Goal: Information Seeking & Learning: Learn about a topic

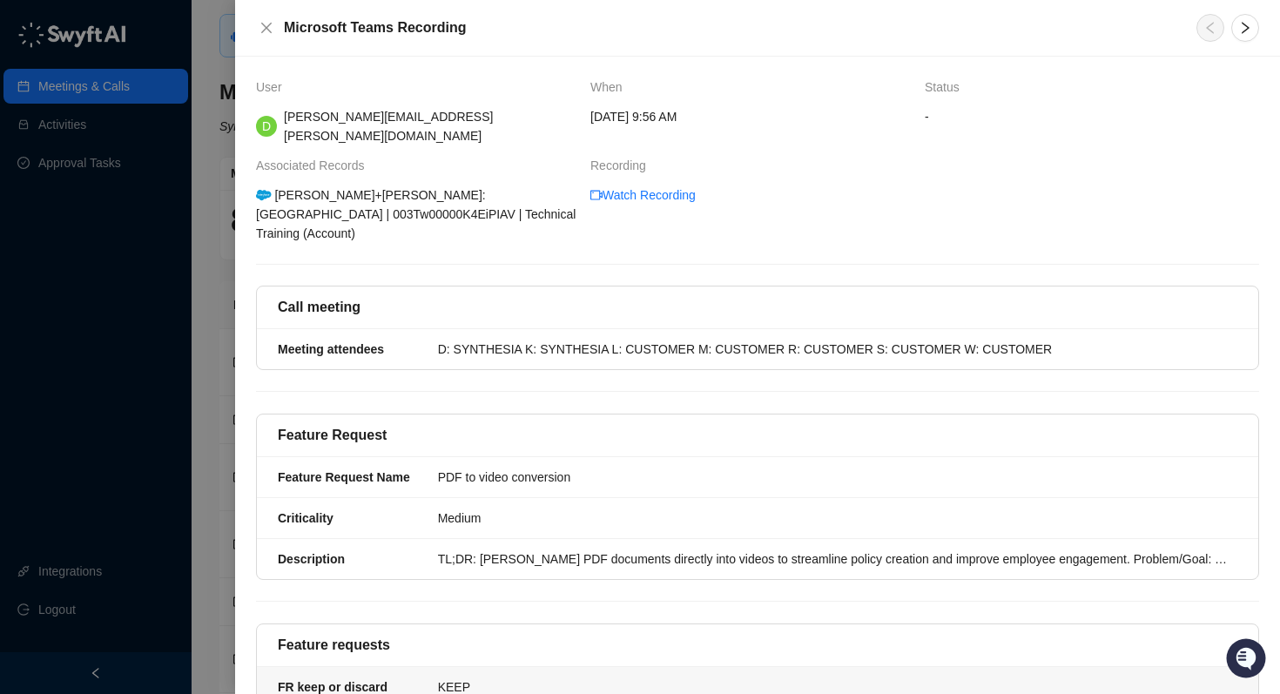
scroll to position [502, 0]
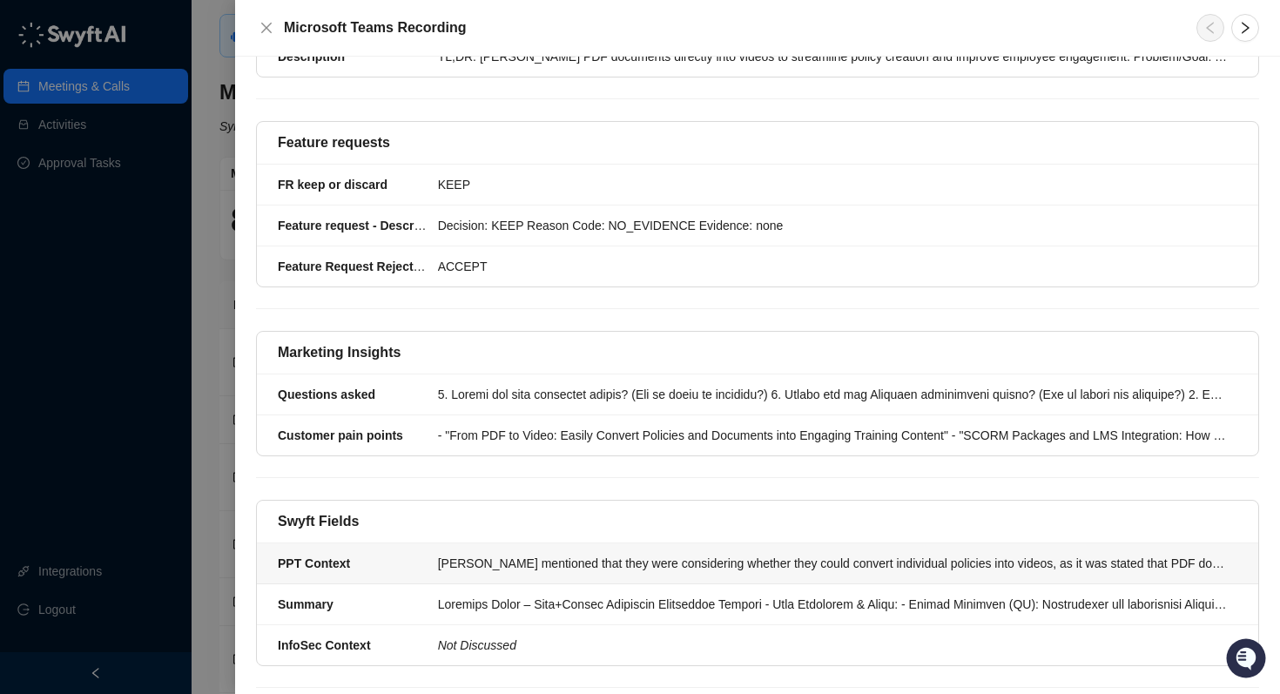
click at [678, 554] on div "[PERSON_NAME] mentioned that they were considering whether they could convert i…" at bounding box center [832, 563] width 789 height 19
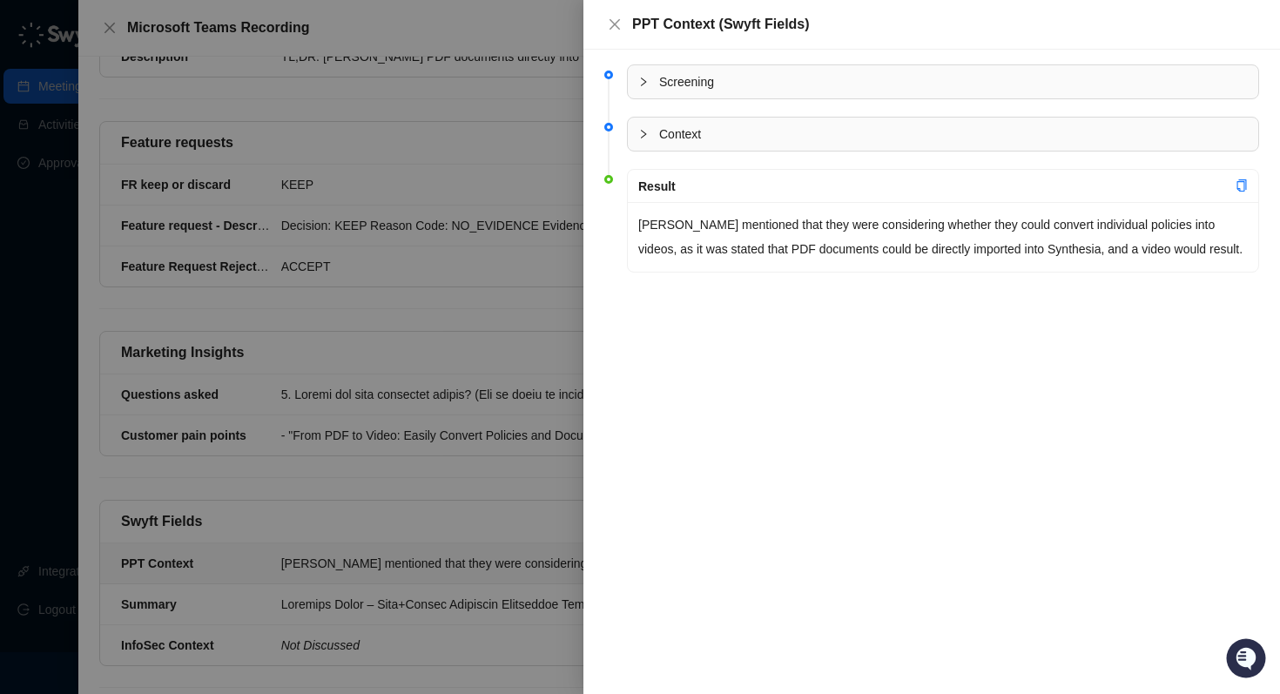
click at [444, 487] on div at bounding box center [640, 347] width 1280 height 694
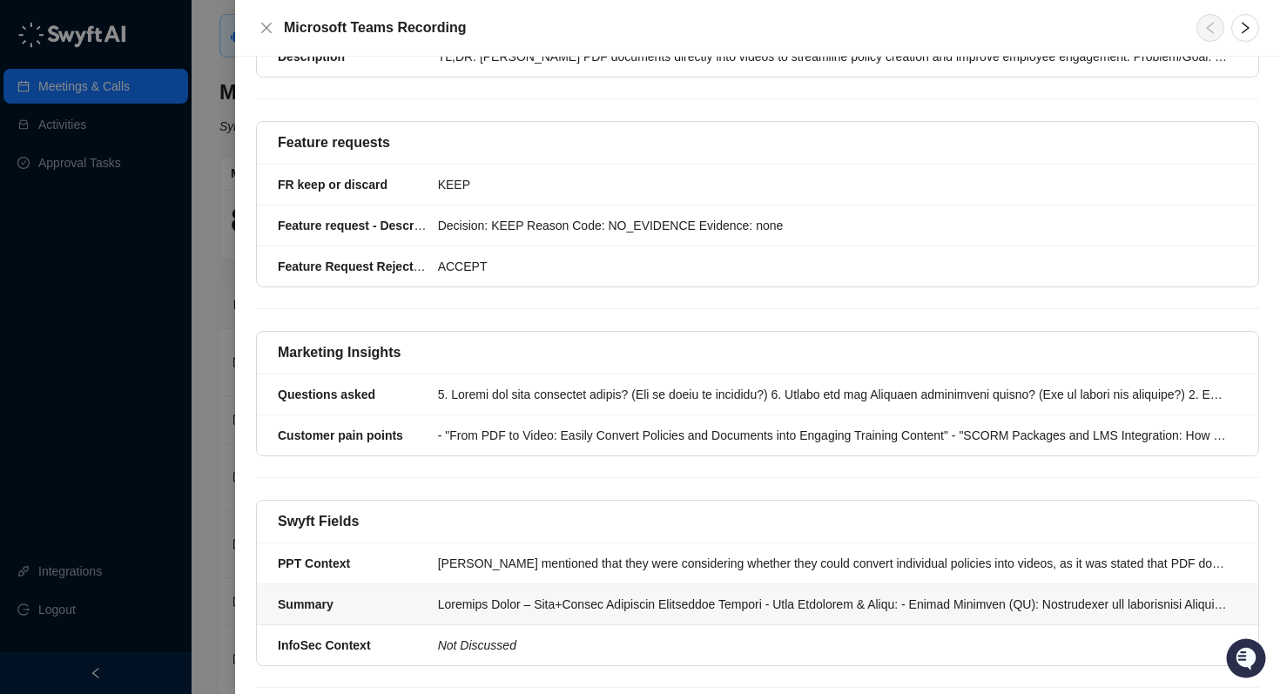
click at [471, 595] on div at bounding box center [832, 604] width 789 height 19
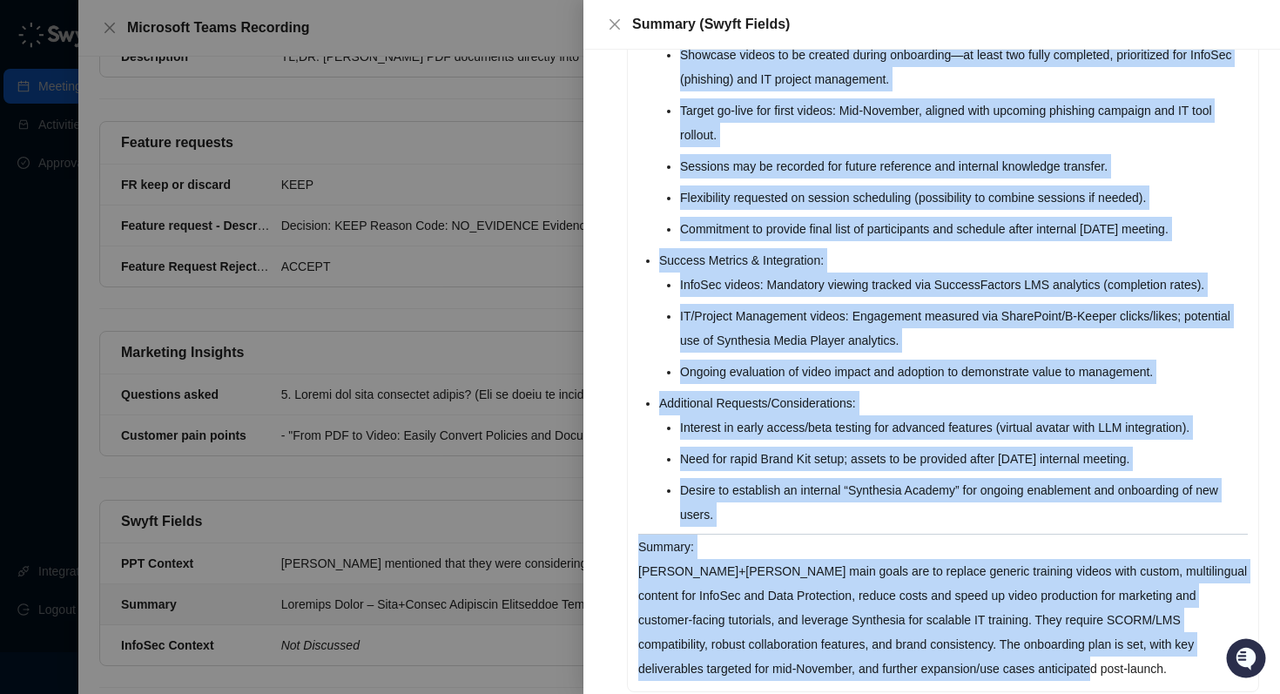
scroll to position [1525, 0]
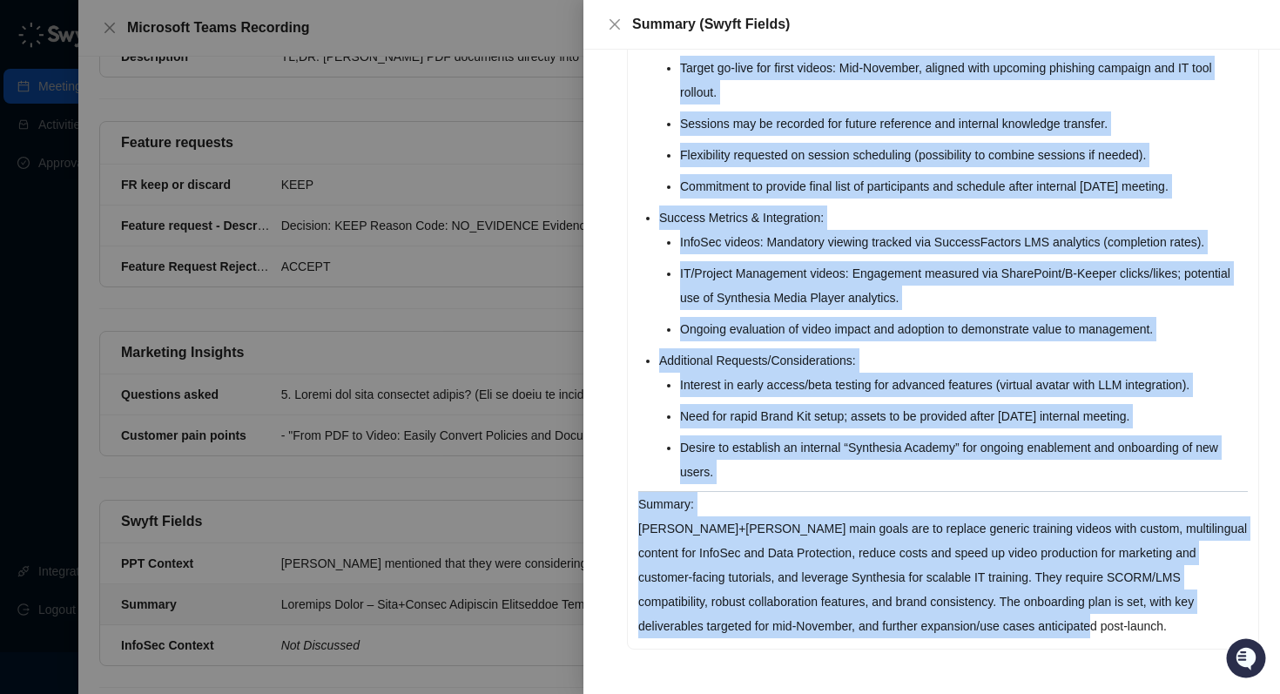
drag, startPoint x: 641, startPoint y: 223, endPoint x: 938, endPoint y: 653, distance: 523.0
copy div "Loremips Dolor – Sita+Consec Adipiscin Elitseddoe Tempori Utla Etdolorem & Aliq…"
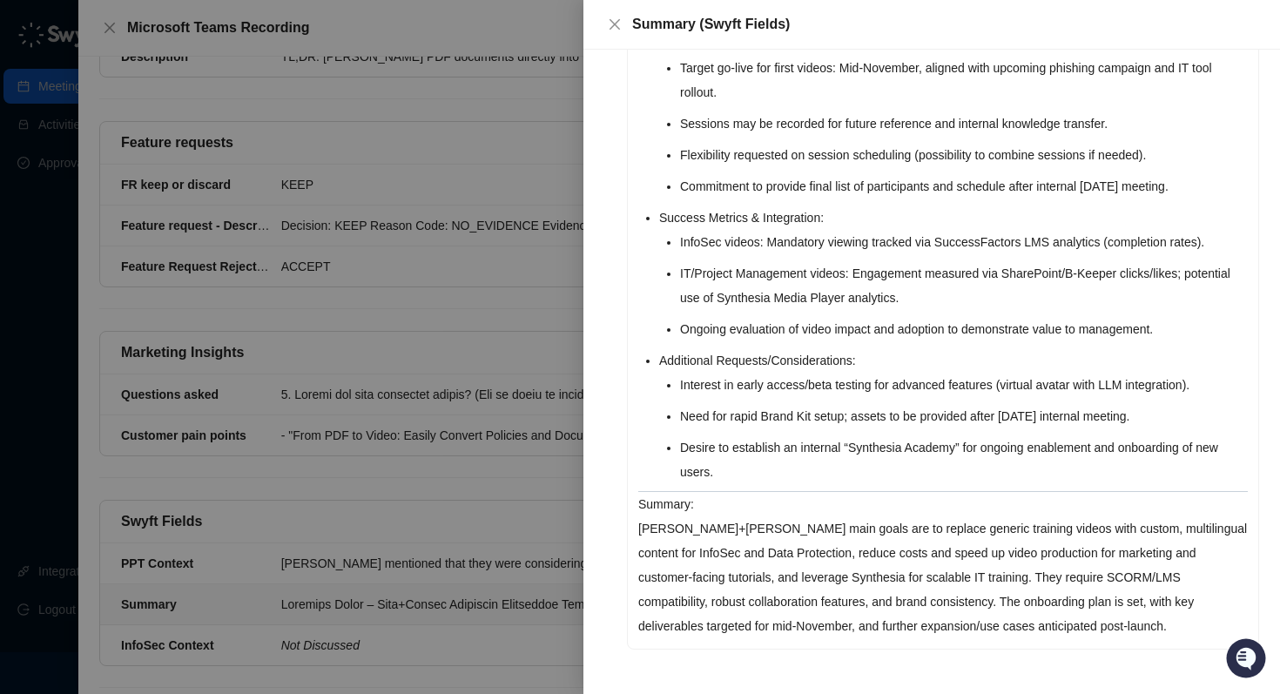
click at [509, 196] on div at bounding box center [640, 347] width 1280 height 694
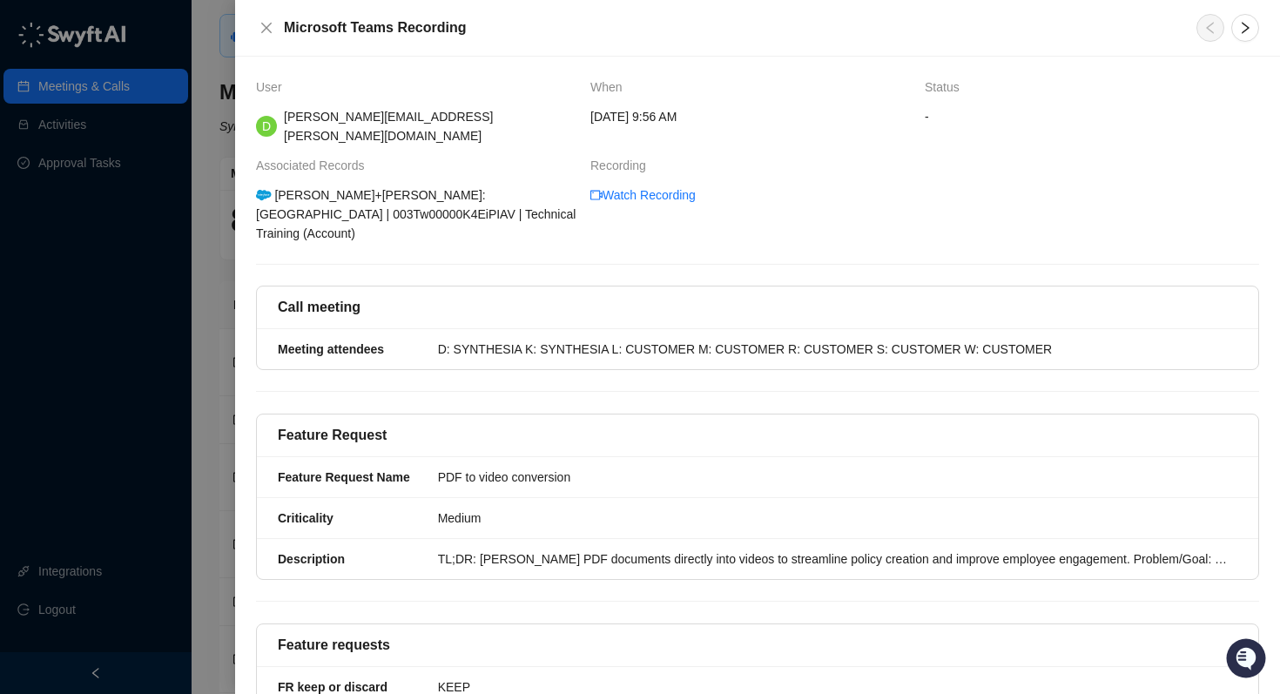
click at [198, 234] on div at bounding box center [640, 347] width 1280 height 694
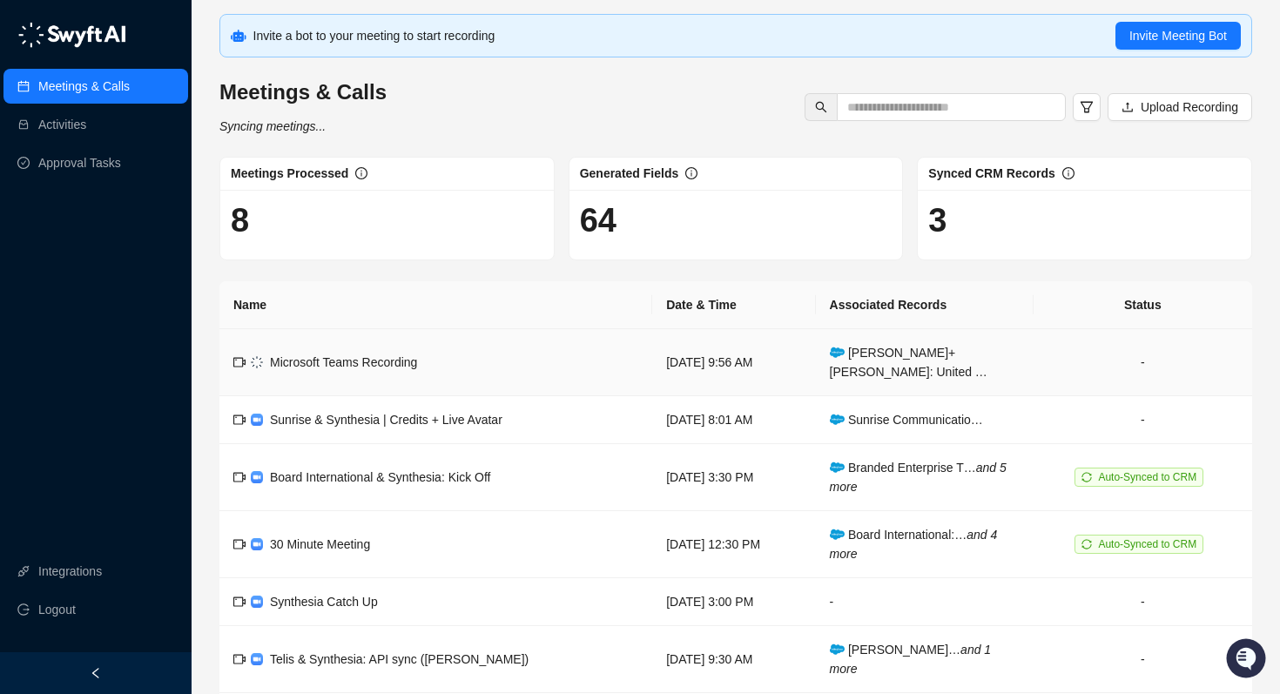
click at [460, 361] on td "Microsoft Teams Recording" at bounding box center [435, 362] width 433 height 67
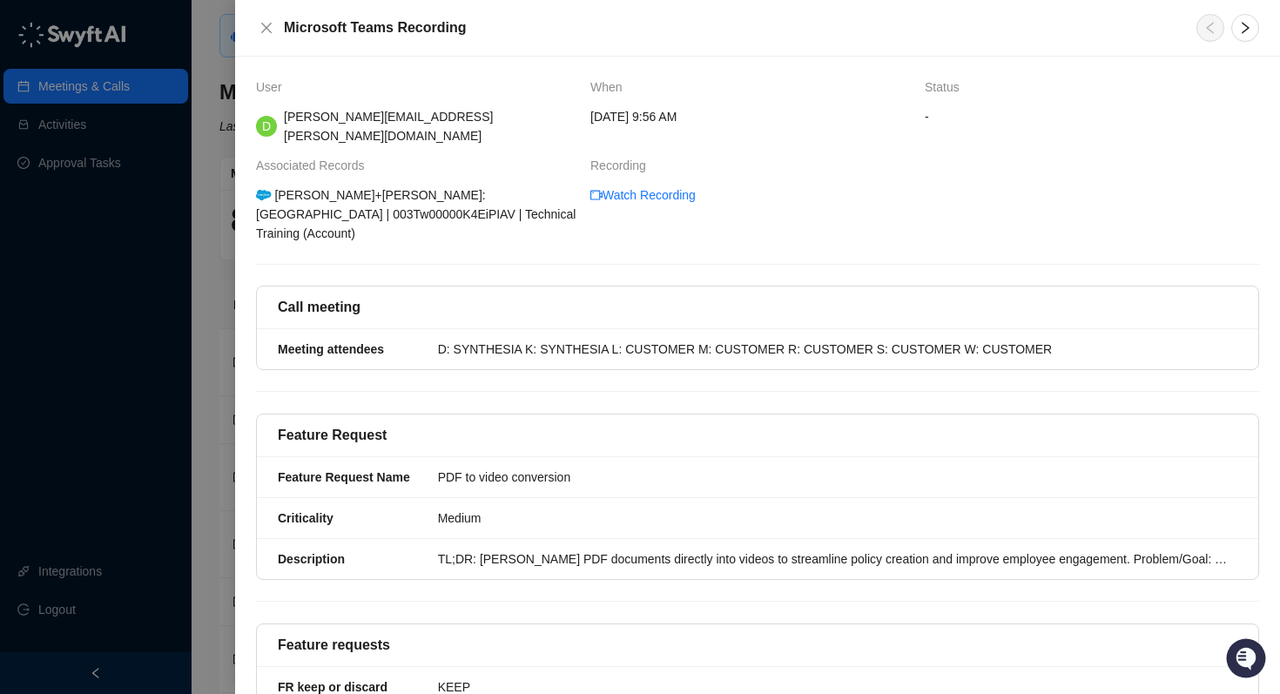
scroll to position [502, 0]
